Goal: Communication & Community: Answer question/provide support

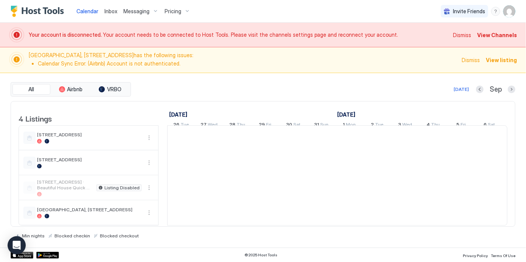
scroll to position [0, 420]
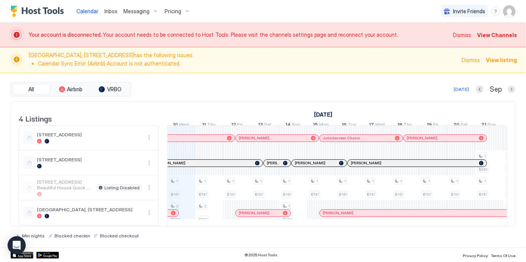
click at [493, 36] on span "View Channels" at bounding box center [497, 35] width 40 height 8
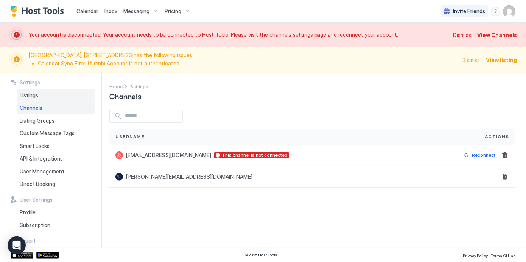
click at [48, 99] on div "Listings" at bounding box center [56, 95] width 79 height 13
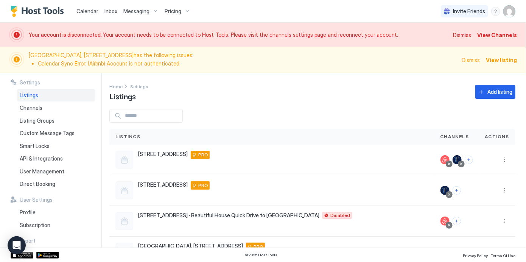
scroll to position [30, 0]
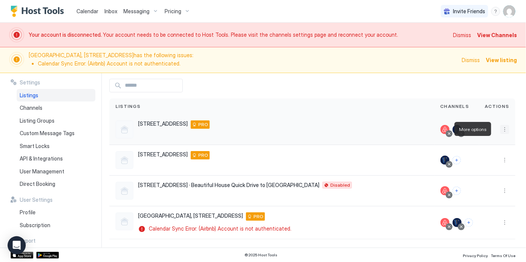
click at [500, 128] on button "More options" at bounding box center [504, 129] width 9 height 9
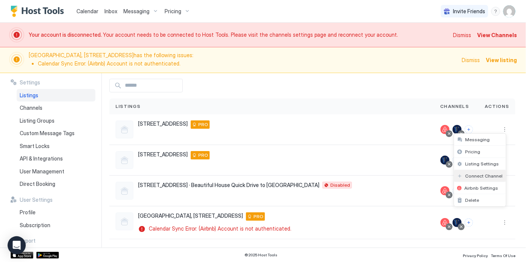
click at [477, 176] on span "Connect Channel" at bounding box center [483, 176] width 37 height 6
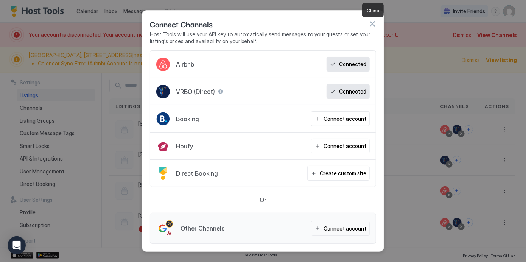
click at [372, 26] on button "button" at bounding box center [372, 24] width 8 height 8
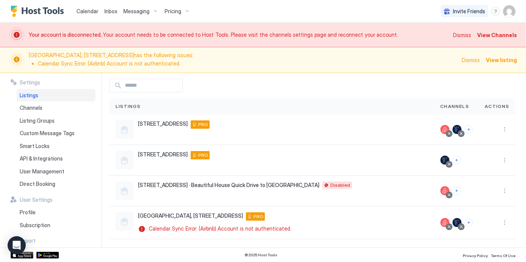
click at [492, 34] on span "View Channels" at bounding box center [497, 35] width 40 height 8
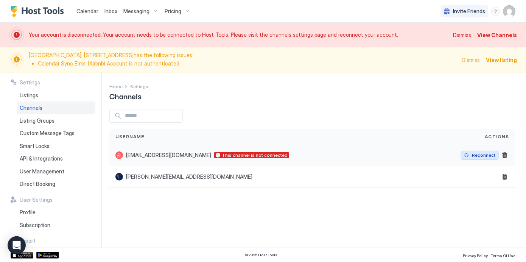
click at [478, 153] on div "Reconnect" at bounding box center [483, 155] width 23 height 7
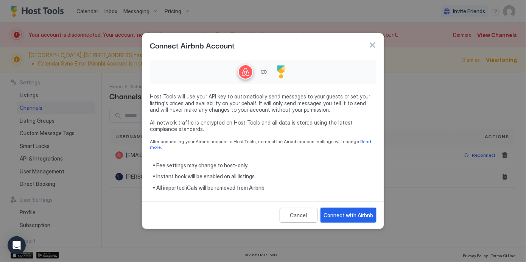
click at [340, 213] on div "Connect with Airbnb" at bounding box center [348, 215] width 50 height 8
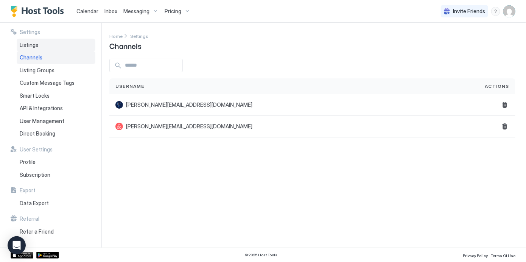
click at [45, 45] on div "Listings" at bounding box center [56, 45] width 79 height 13
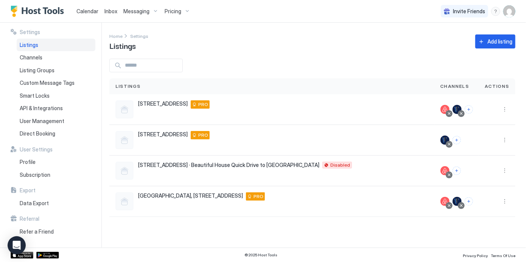
click at [228, 69] on div at bounding box center [312, 66] width 406 height 14
click at [114, 12] on span "Inbox" at bounding box center [110, 11] width 13 height 6
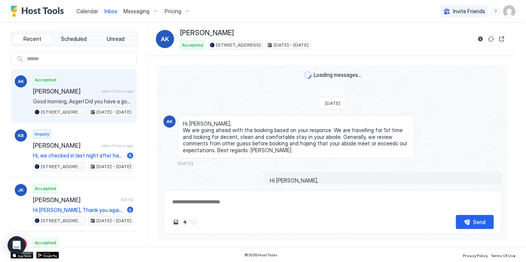
scroll to position [519, 0]
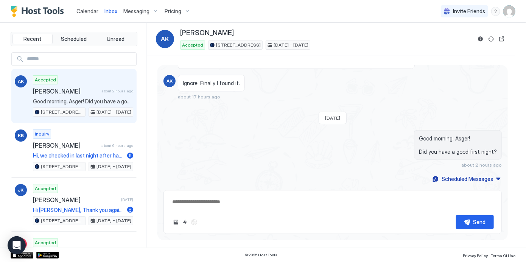
click at [172, 11] on span "Pricing" at bounding box center [172, 11] width 17 height 7
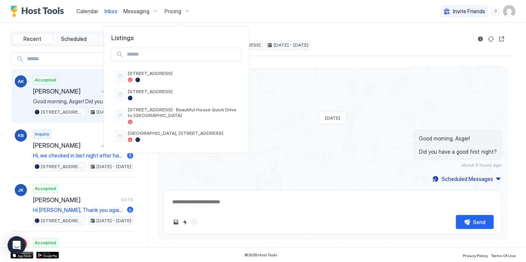
click at [212, 18] on div at bounding box center [263, 131] width 526 height 262
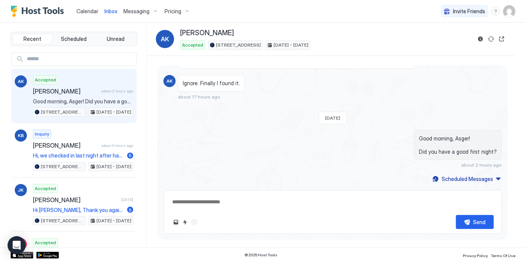
click at [212, 18] on div "Calendar Inbox Messaging Pricing Invite Friends JR" at bounding box center [263, 11] width 526 height 23
type textarea "*"
